Goal: Task Accomplishment & Management: Use online tool/utility

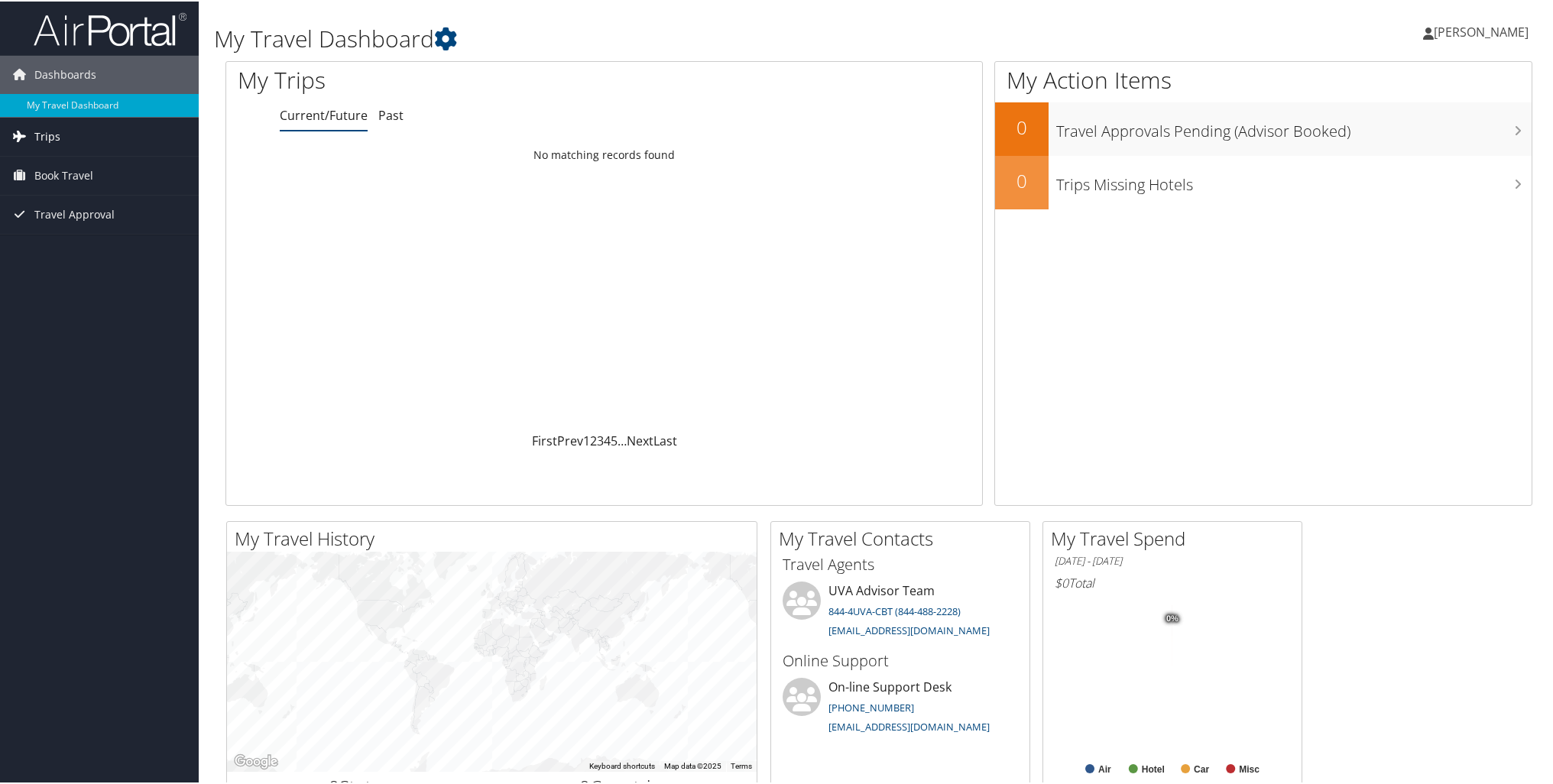
click at [47, 134] on span "Trips" at bounding box center [47, 135] width 26 height 38
click at [50, 165] on link "Current/Future Trips" at bounding box center [99, 165] width 199 height 23
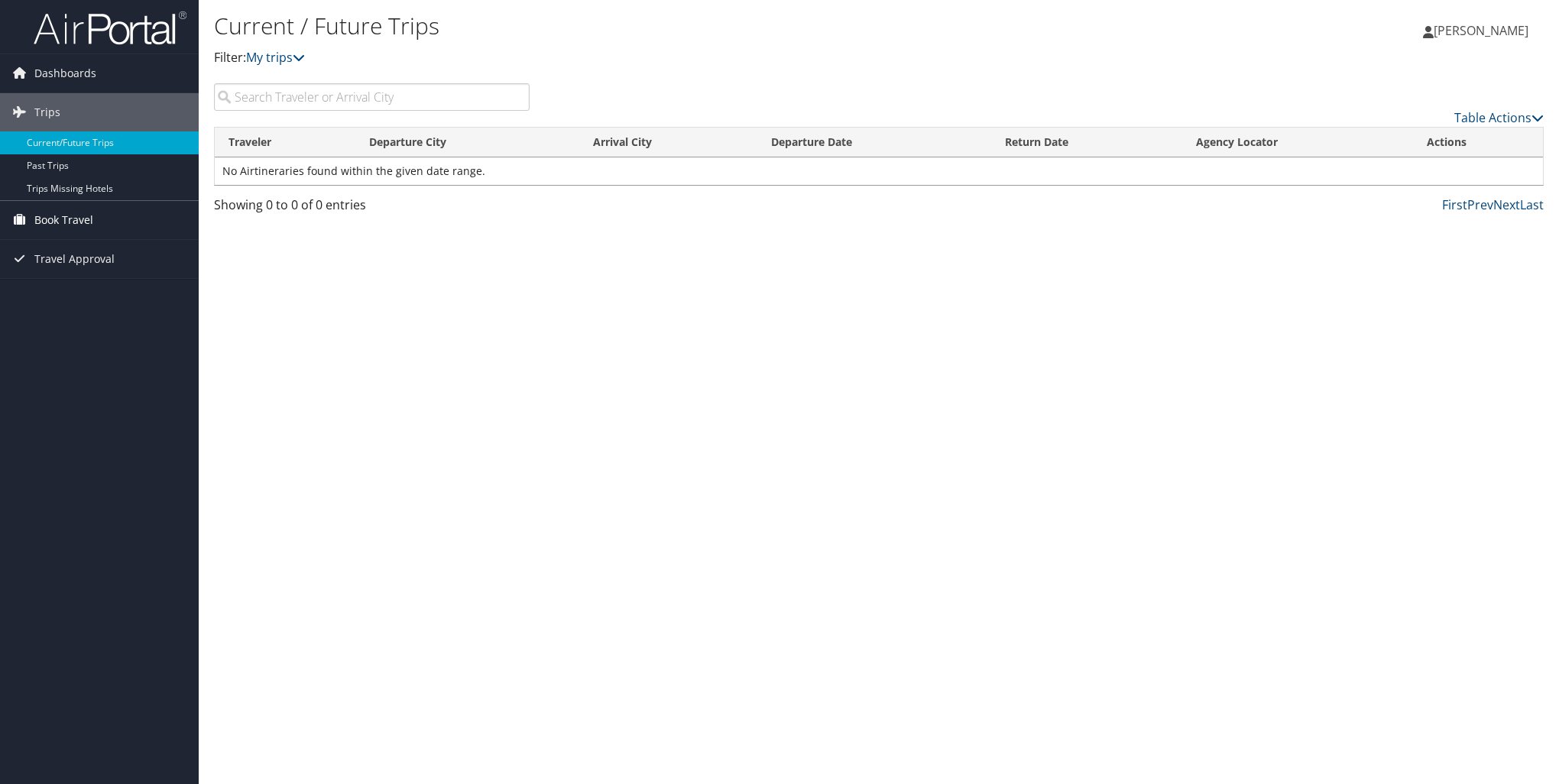
click at [71, 214] on span "Book Travel" at bounding box center [64, 219] width 59 height 38
click at [83, 289] on link "Book/Manage Online Trips" at bounding box center [99, 296] width 199 height 23
